Goal: Transaction & Acquisition: Purchase product/service

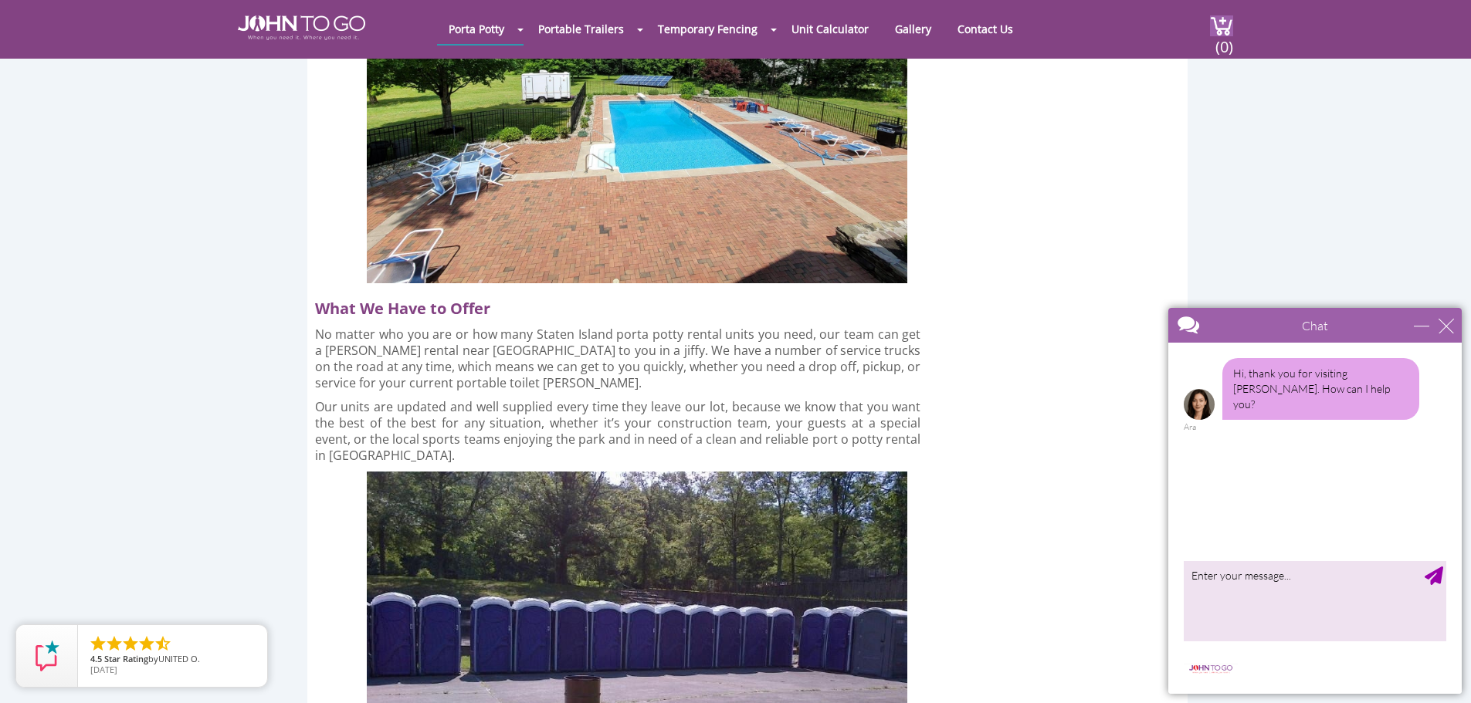
scroll to position [4015, 0]
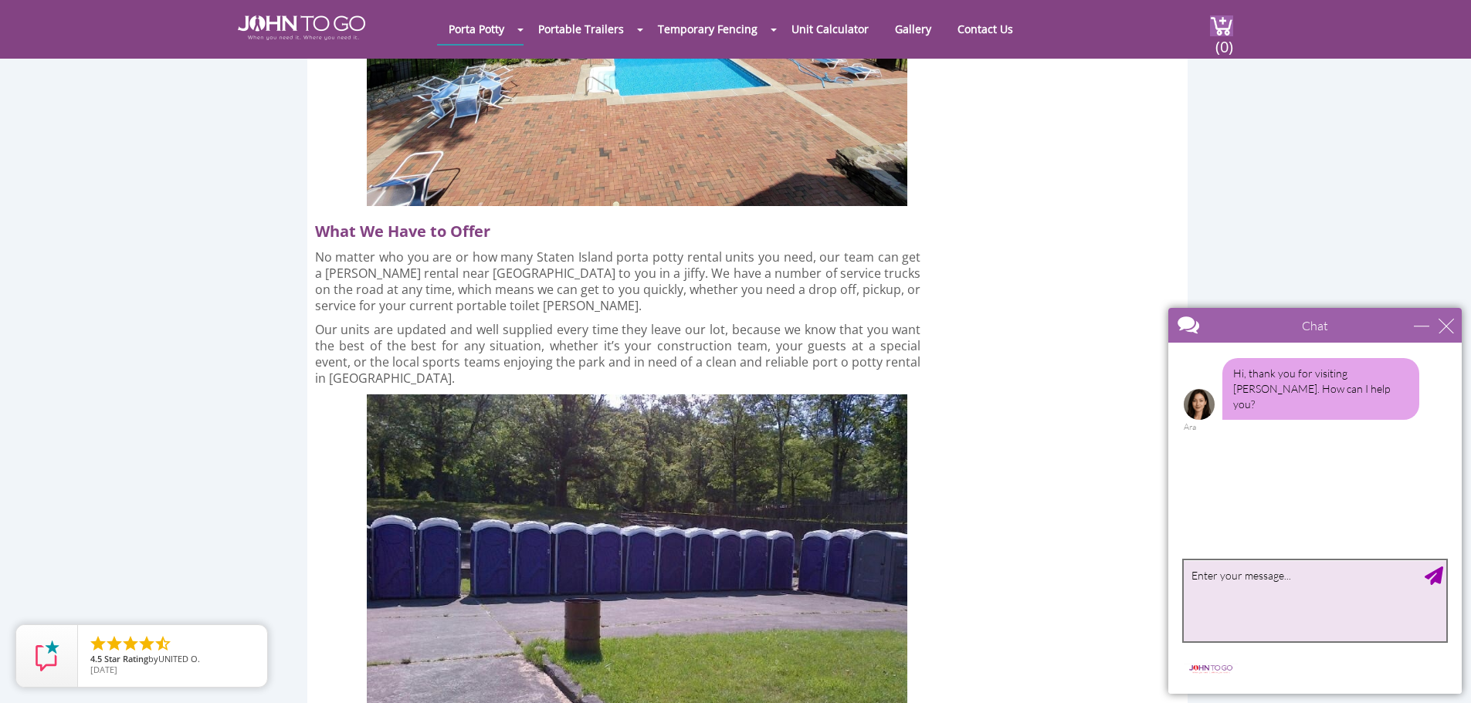
click at [1221, 581] on textarea "type your message" at bounding box center [1315, 601] width 263 height 81
type textarea "how much is the basic porta potty rental"
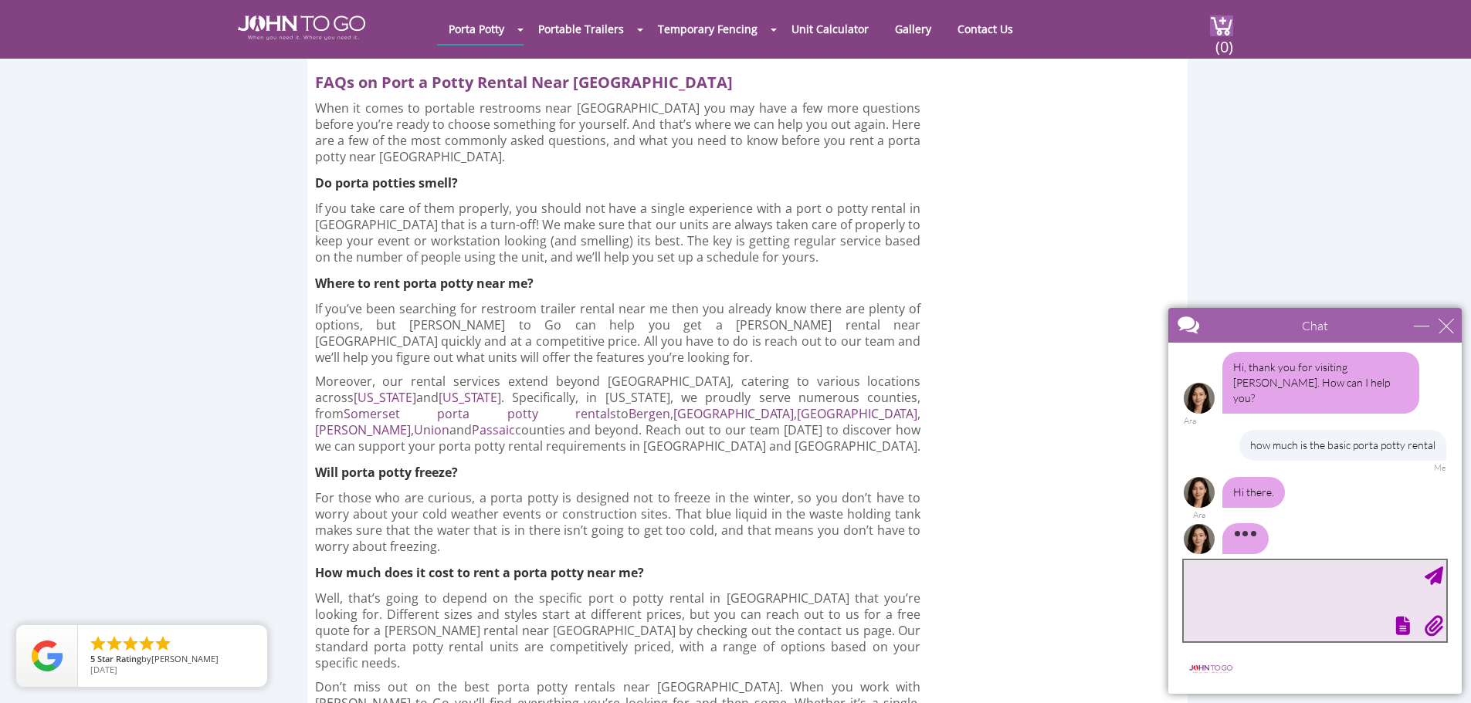
scroll to position [5405, 0]
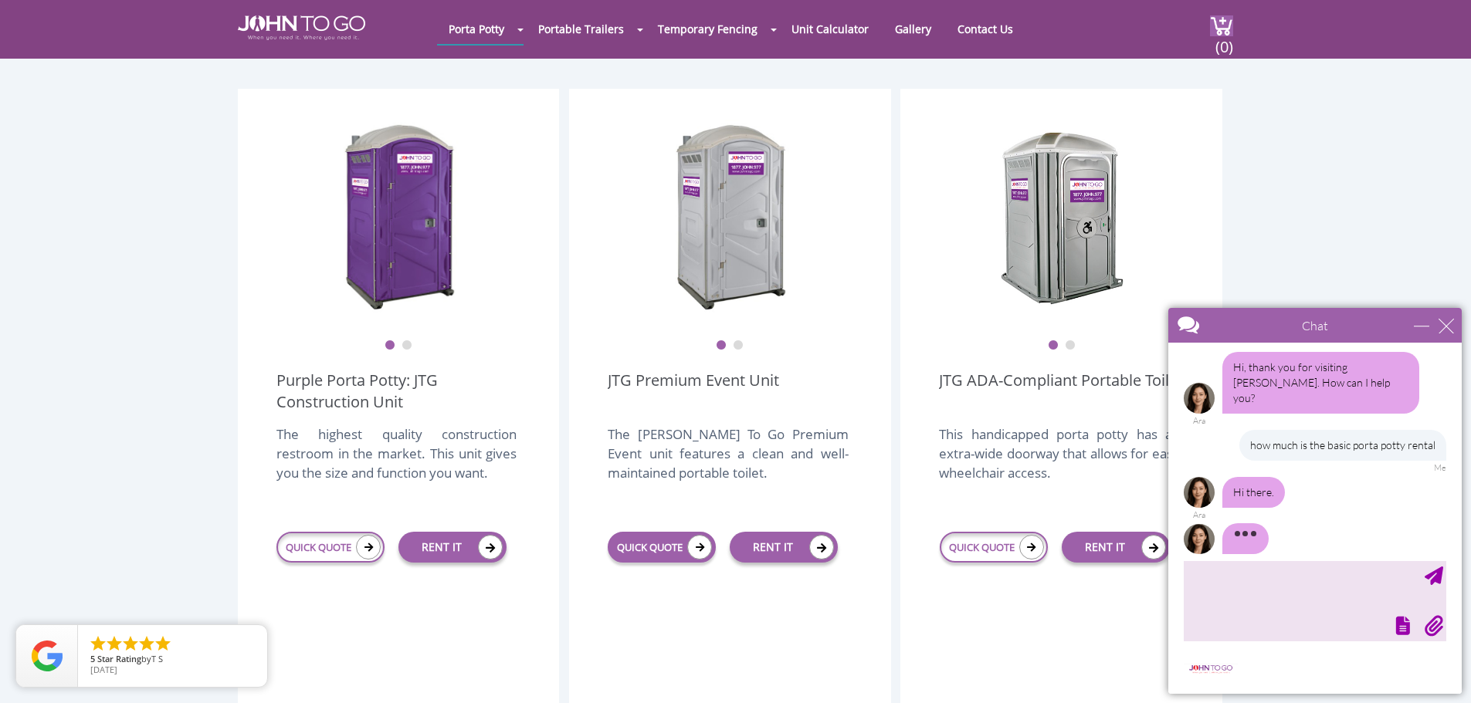
scroll to position [386, 0]
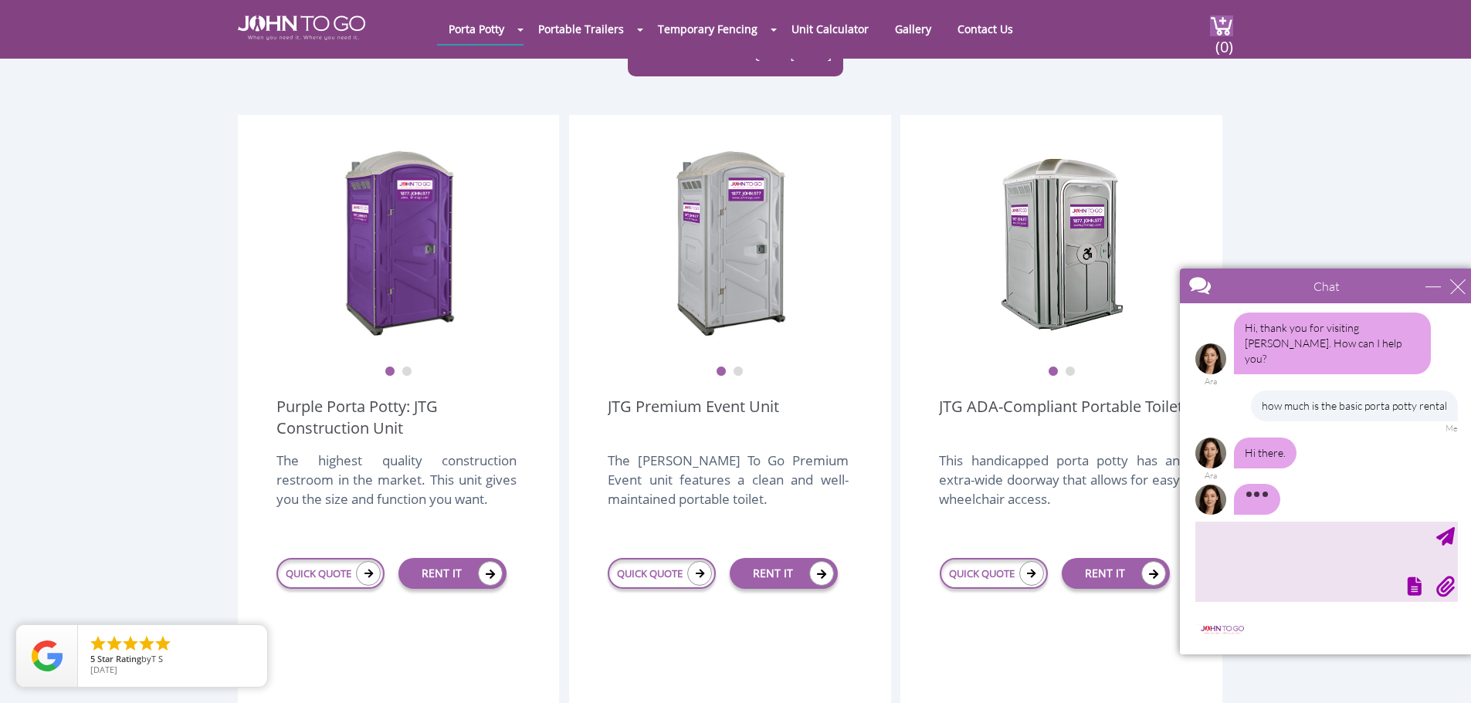
drag, startPoint x: 1270, startPoint y: 326, endPoint x: 1357, endPoint y: 286, distance: 95.7
click at [1357, 286] on div at bounding box center [1299, 287] width 239 height 37
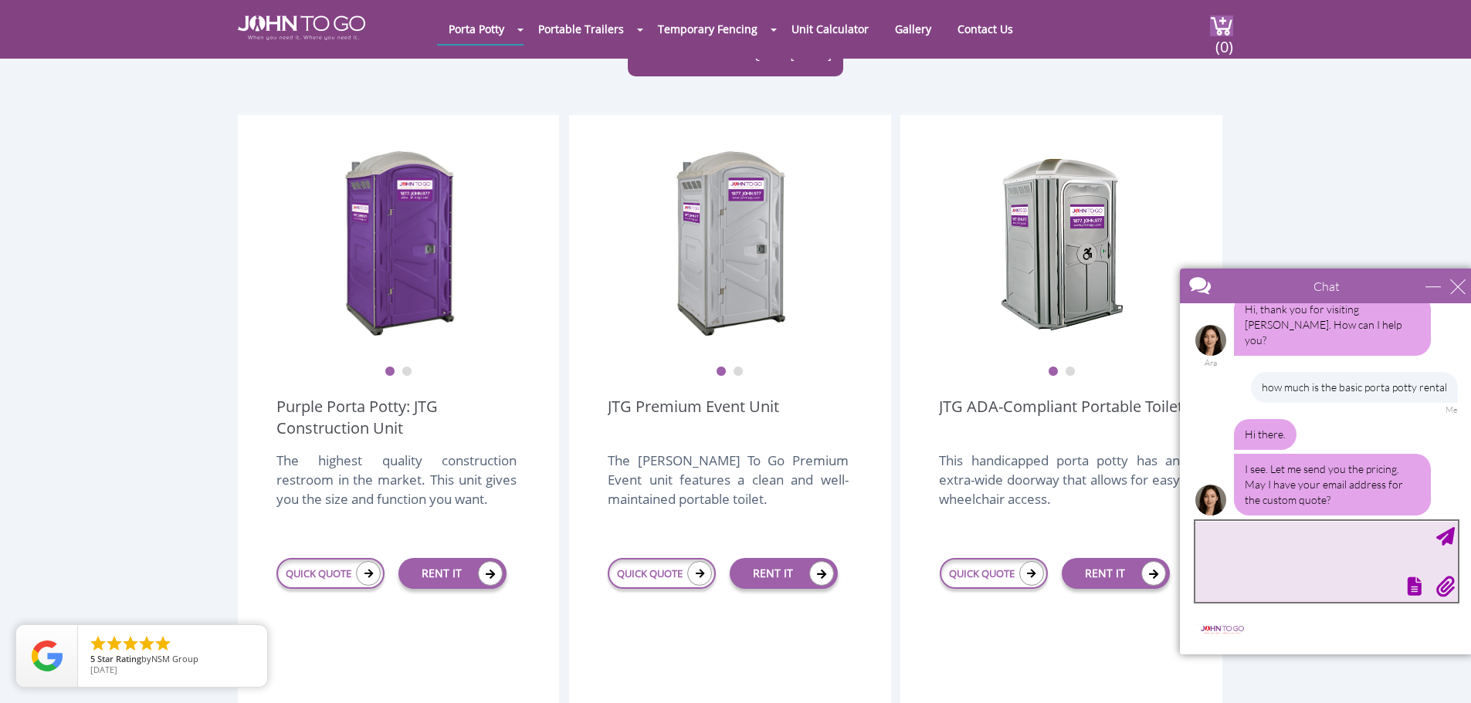
click at [1241, 546] on textarea "type your message" at bounding box center [1326, 561] width 263 height 81
type textarea "mcny66@gmail.com"
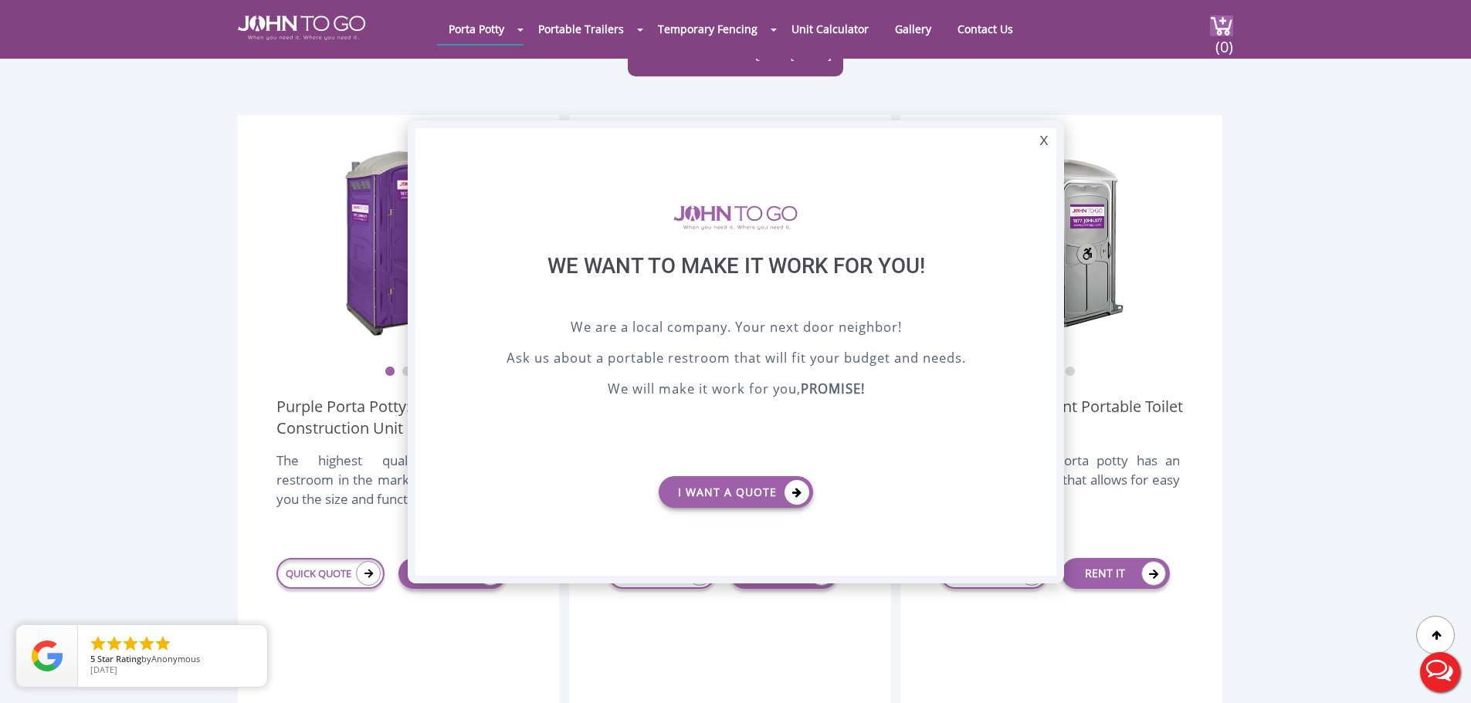
scroll to position [0, 0]
click at [1428, 657] on button "Live Chat" at bounding box center [1440, 673] width 62 height 62
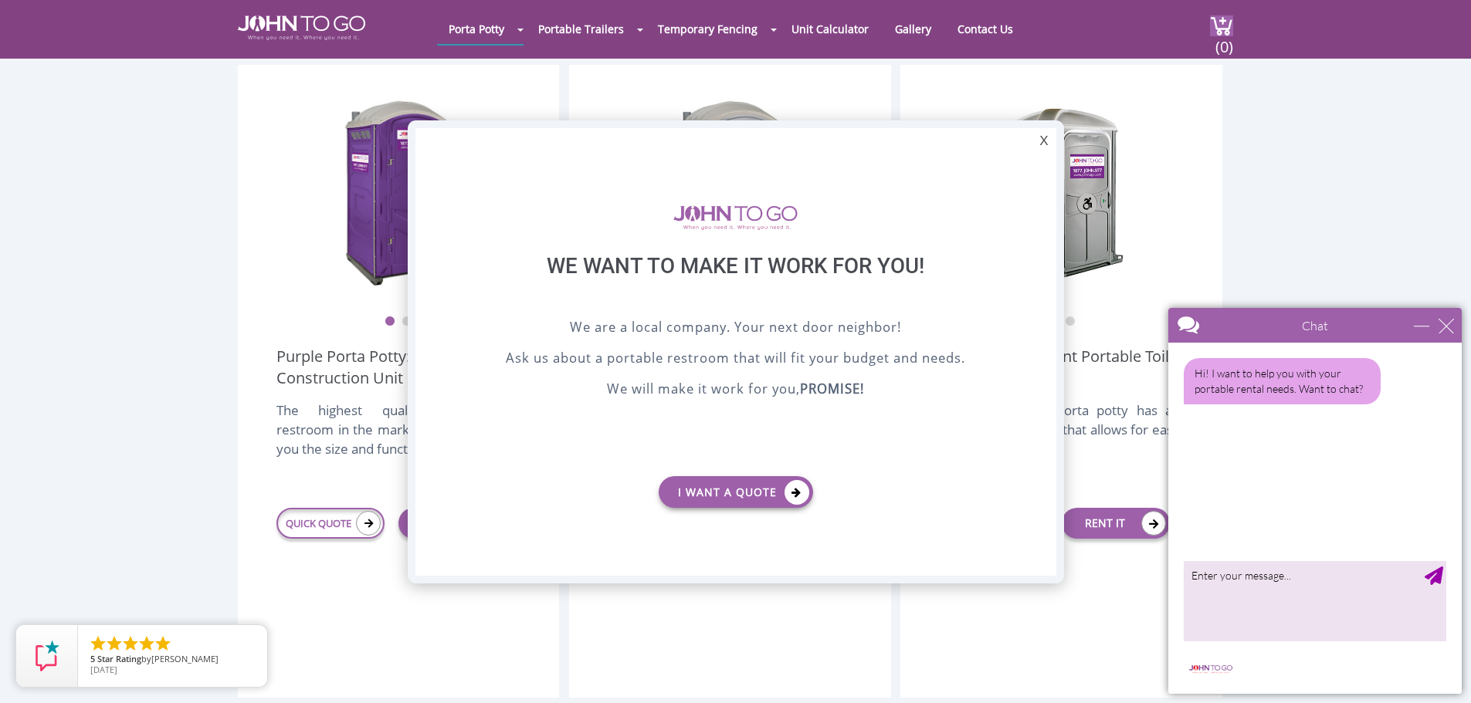
scroll to position [463, 0]
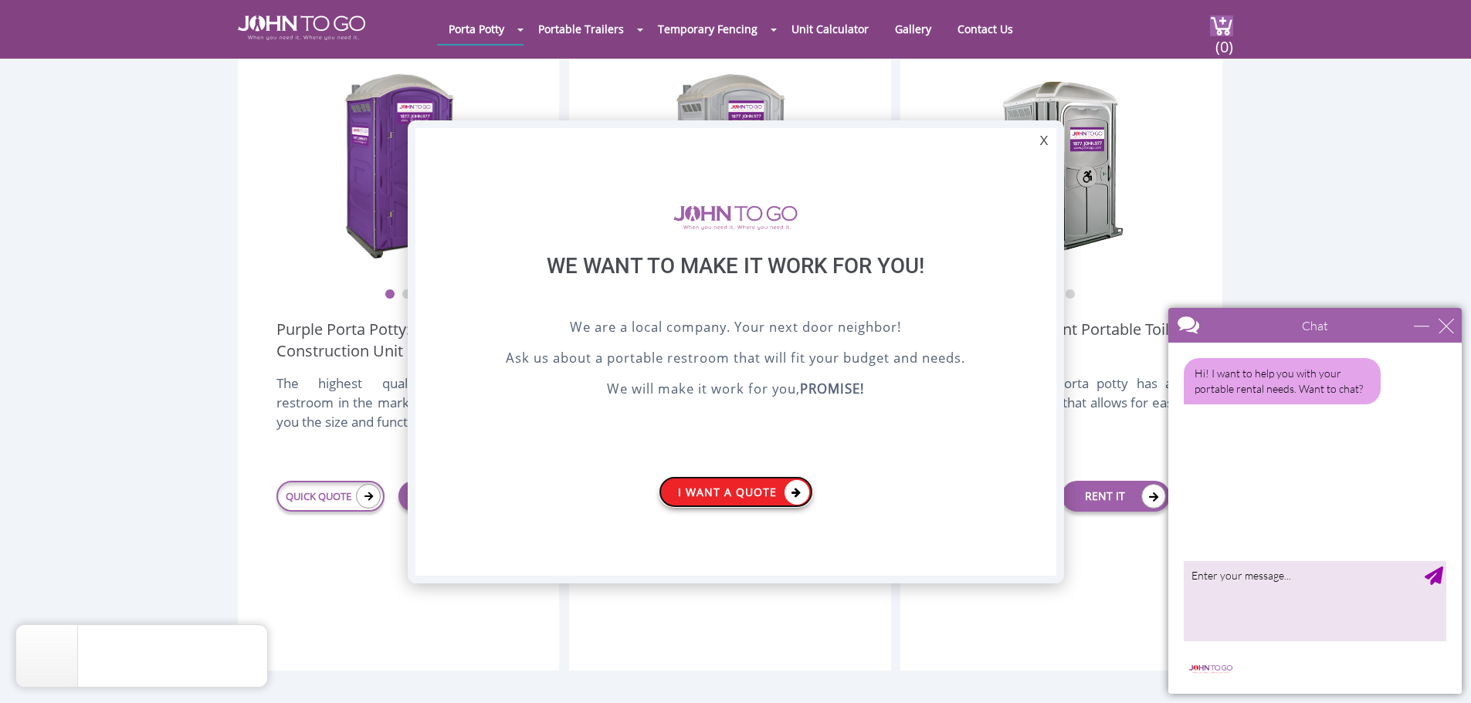
click at [739, 496] on link "I want a Quote" at bounding box center [736, 492] width 154 height 32
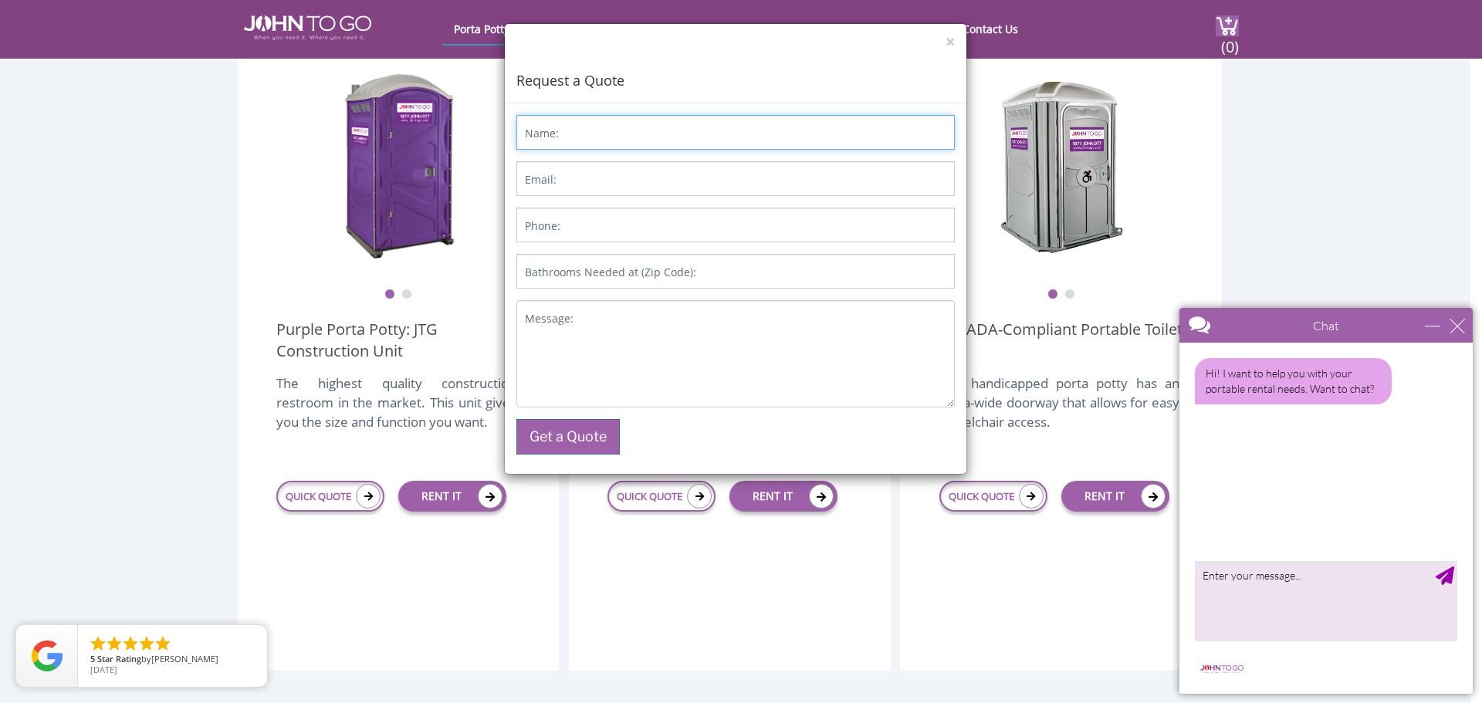
click at [585, 132] on input "Name:" at bounding box center [736, 132] width 439 height 35
type input "Melinda Castro"
type input "mcny66@gmail.com"
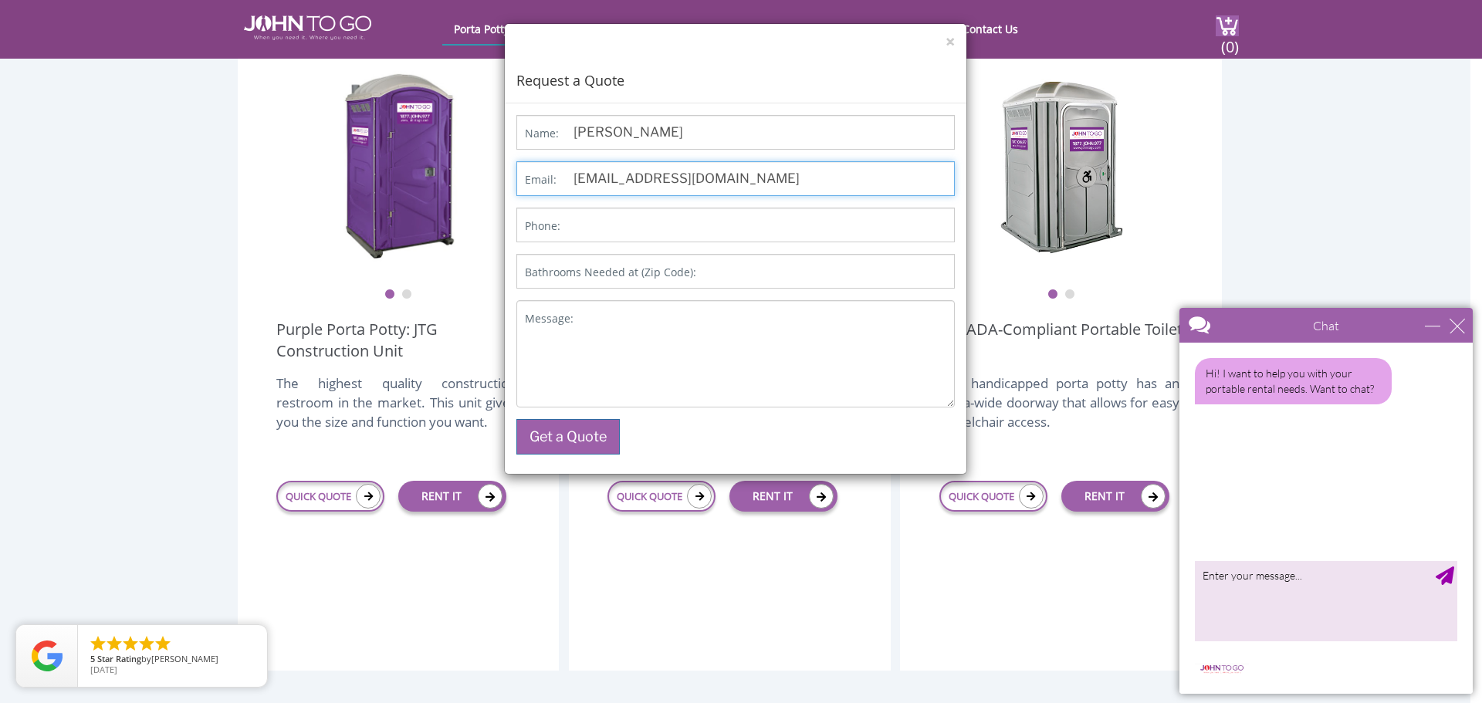
type input "9177533102"
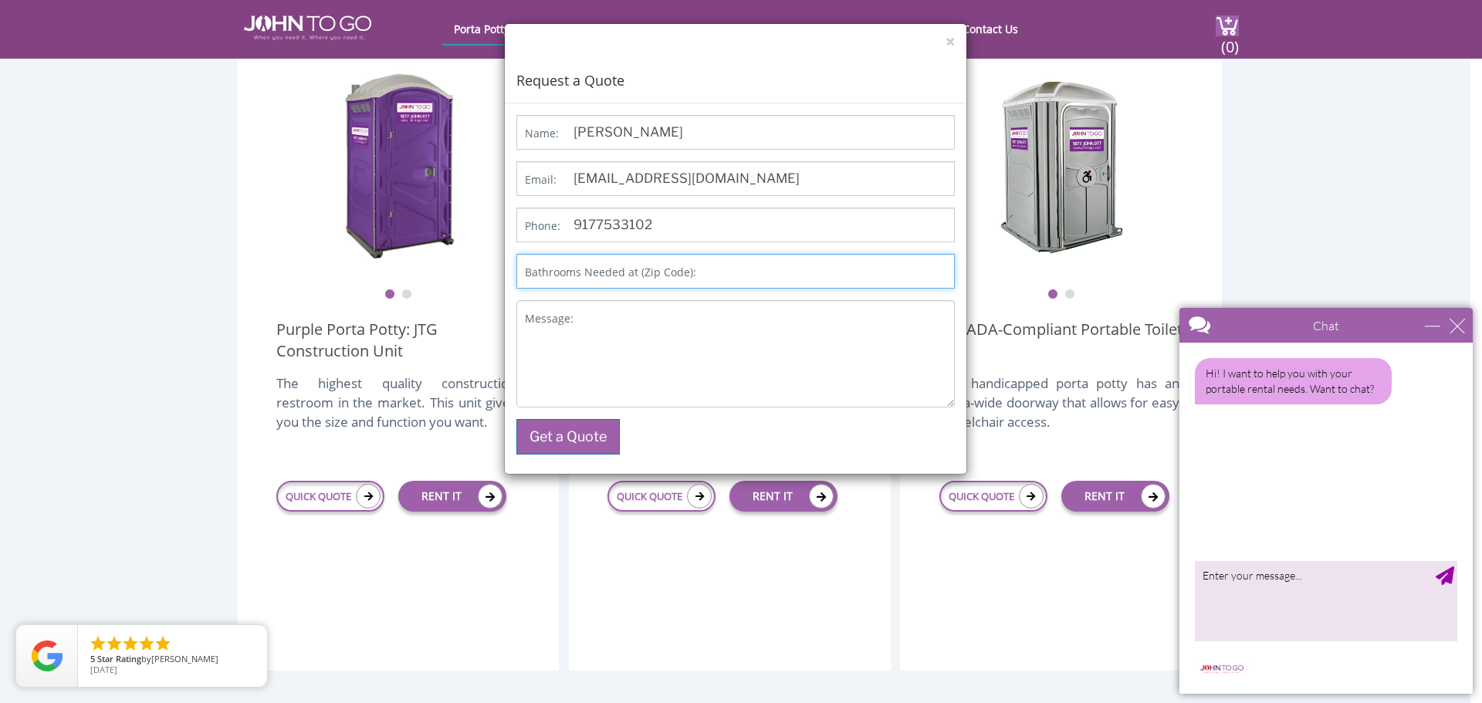
type input "10306"
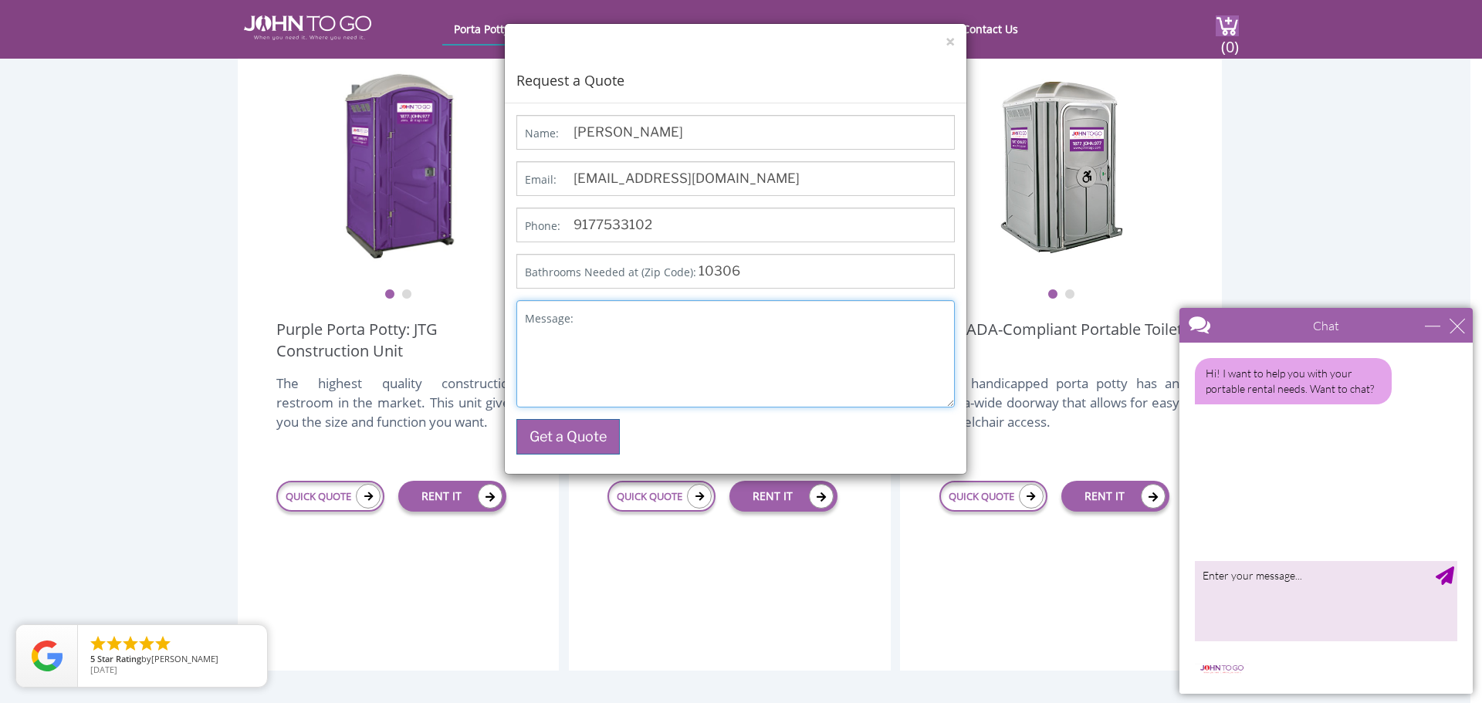
click at [611, 314] on textarea "Message:" at bounding box center [736, 353] width 439 height 107
click at [818, 317] on textarea "how much is it to rent the basic porta potty for a day" at bounding box center [736, 353] width 439 height 107
type textarea "how much is it to rent the basic porta potty for a day"
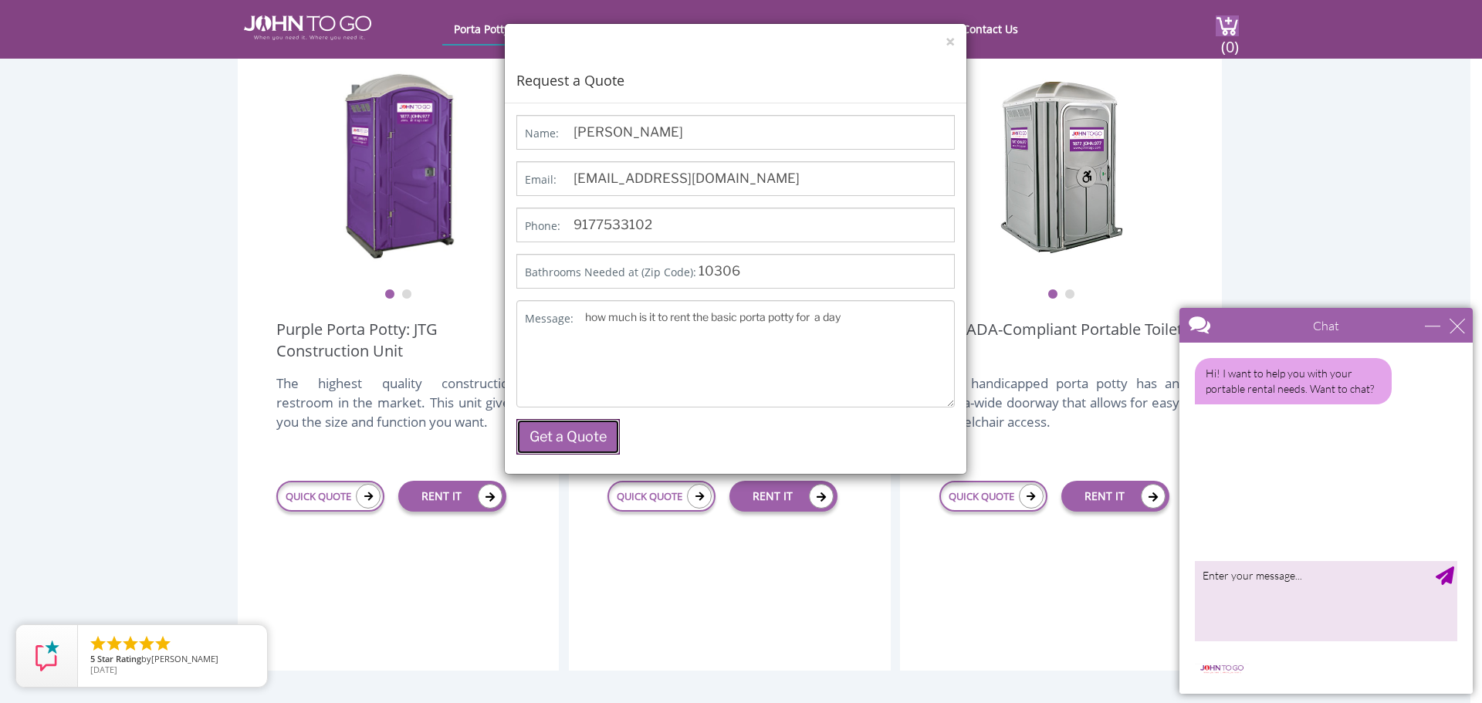
click at [580, 445] on button "Get a Quote" at bounding box center [568, 437] width 103 height 36
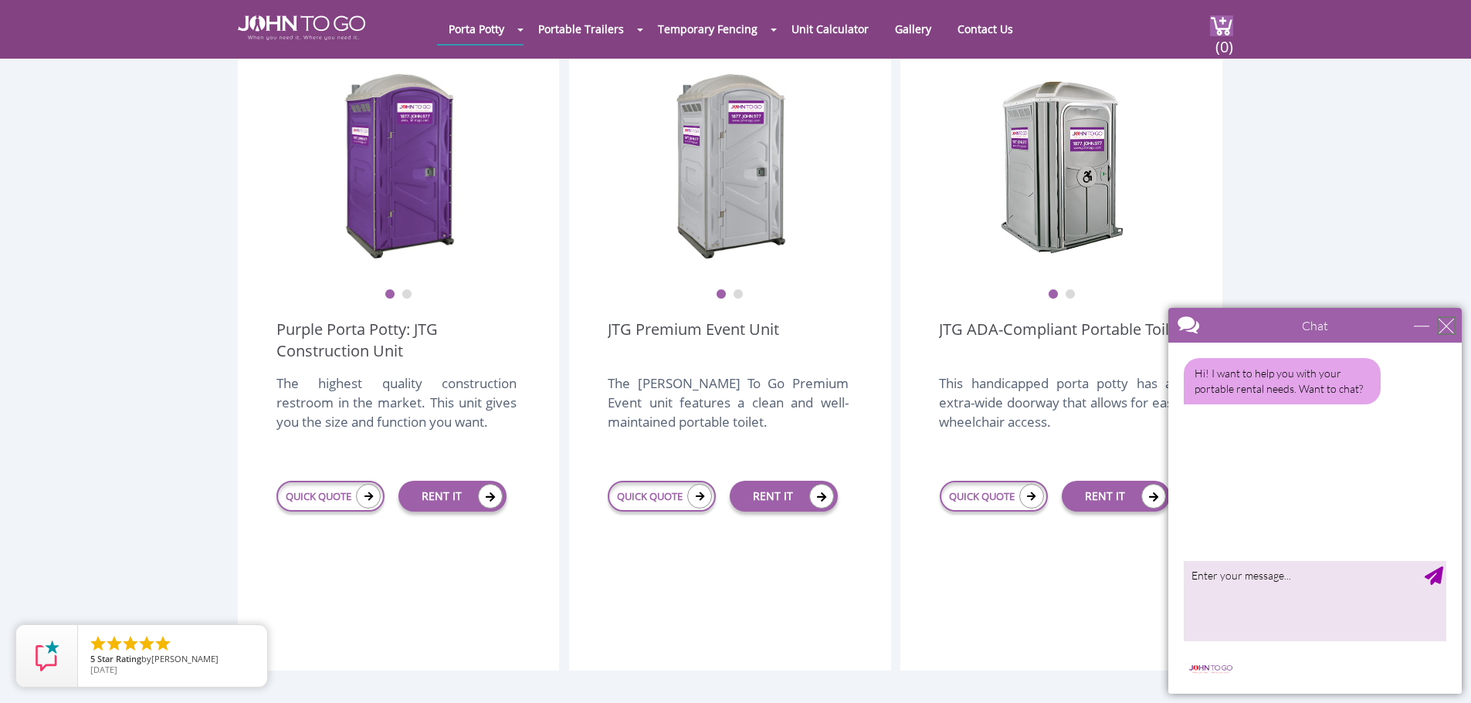
click at [1448, 330] on div "close" at bounding box center [1445, 325] width 15 height 15
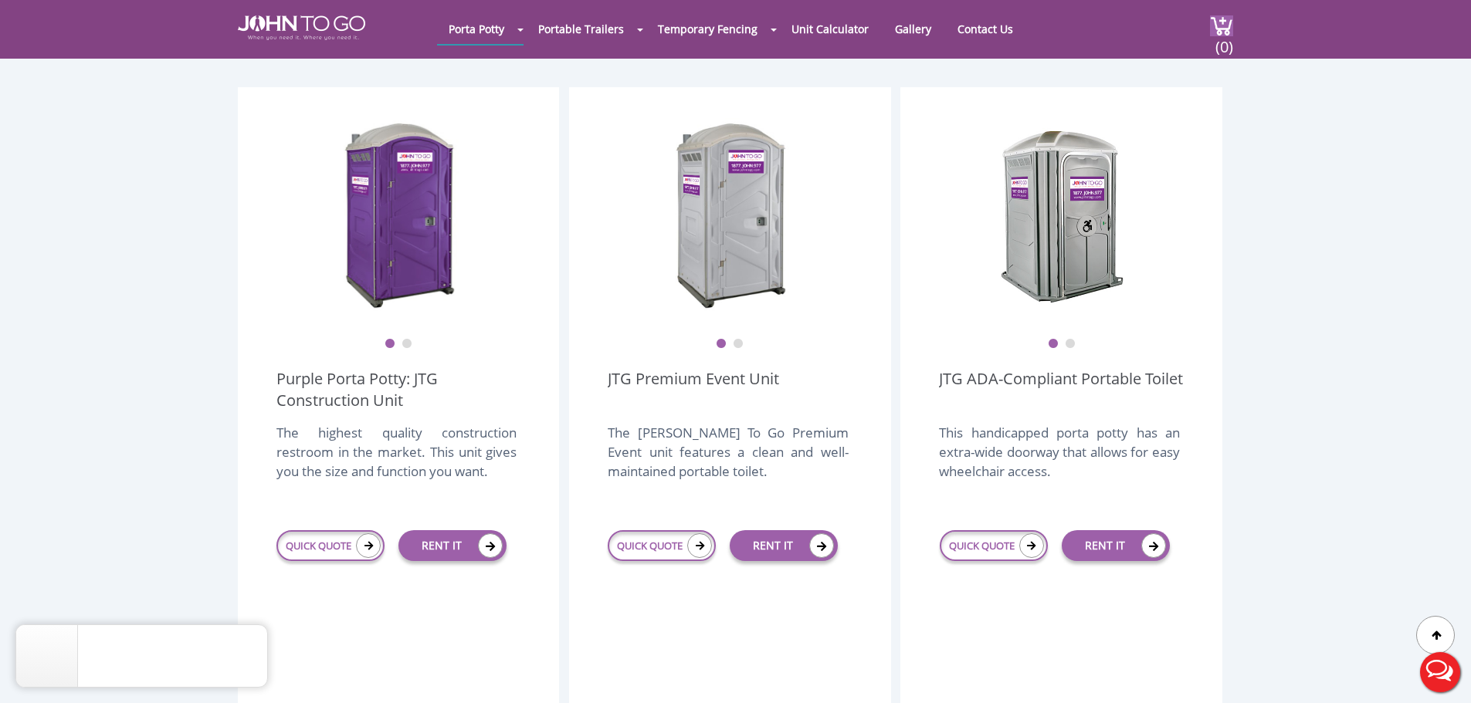
scroll to position [386, 0]
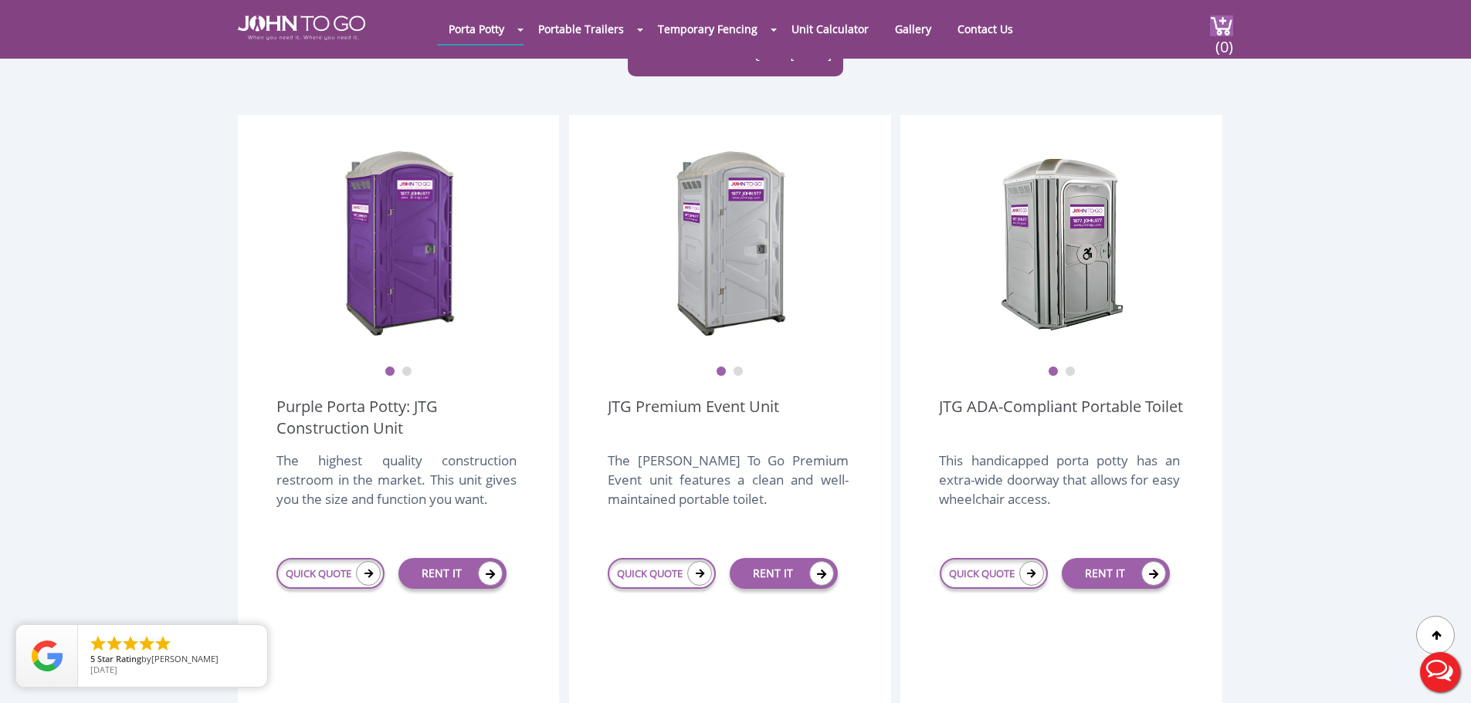
click at [1448, 688] on button "Live Chat" at bounding box center [1440, 673] width 62 height 62
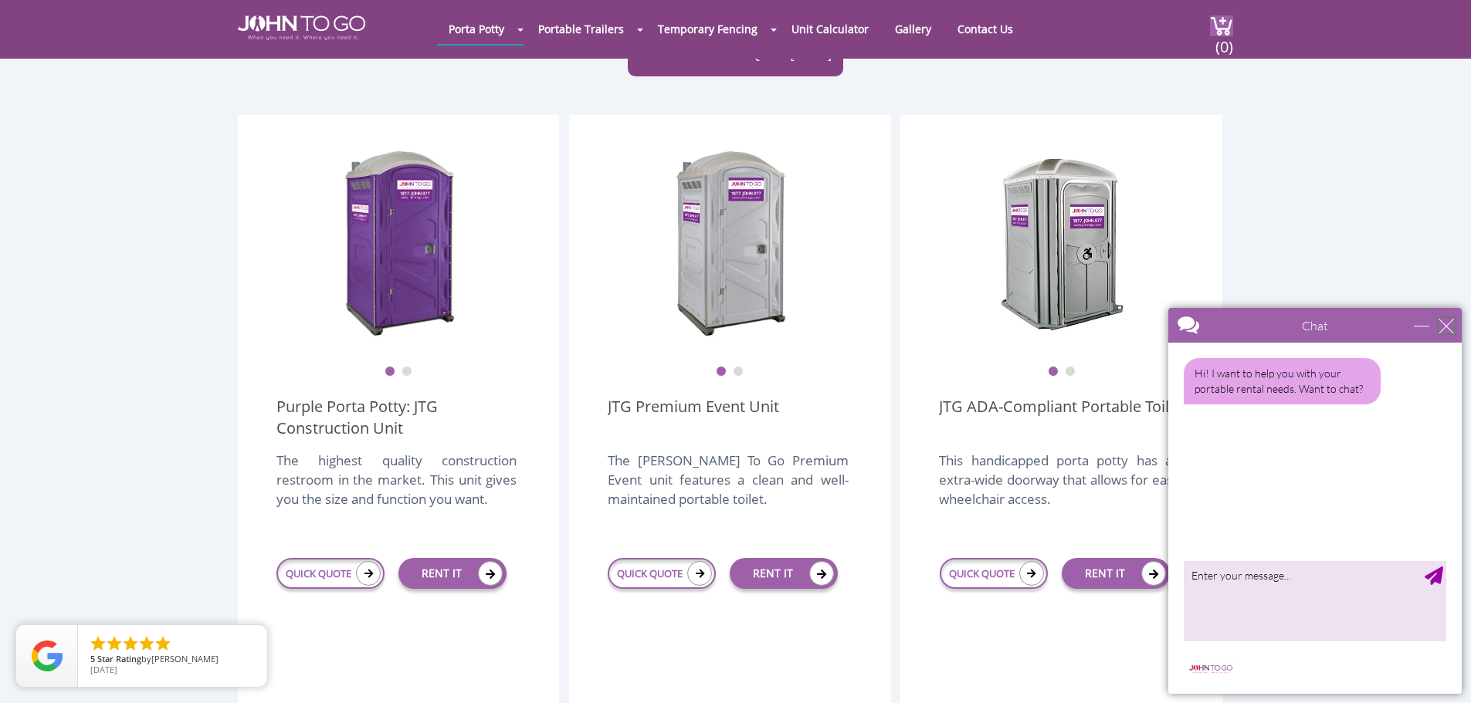
click at [1449, 327] on div "close" at bounding box center [1445, 325] width 15 height 15
